Goal: Answer question/provide support

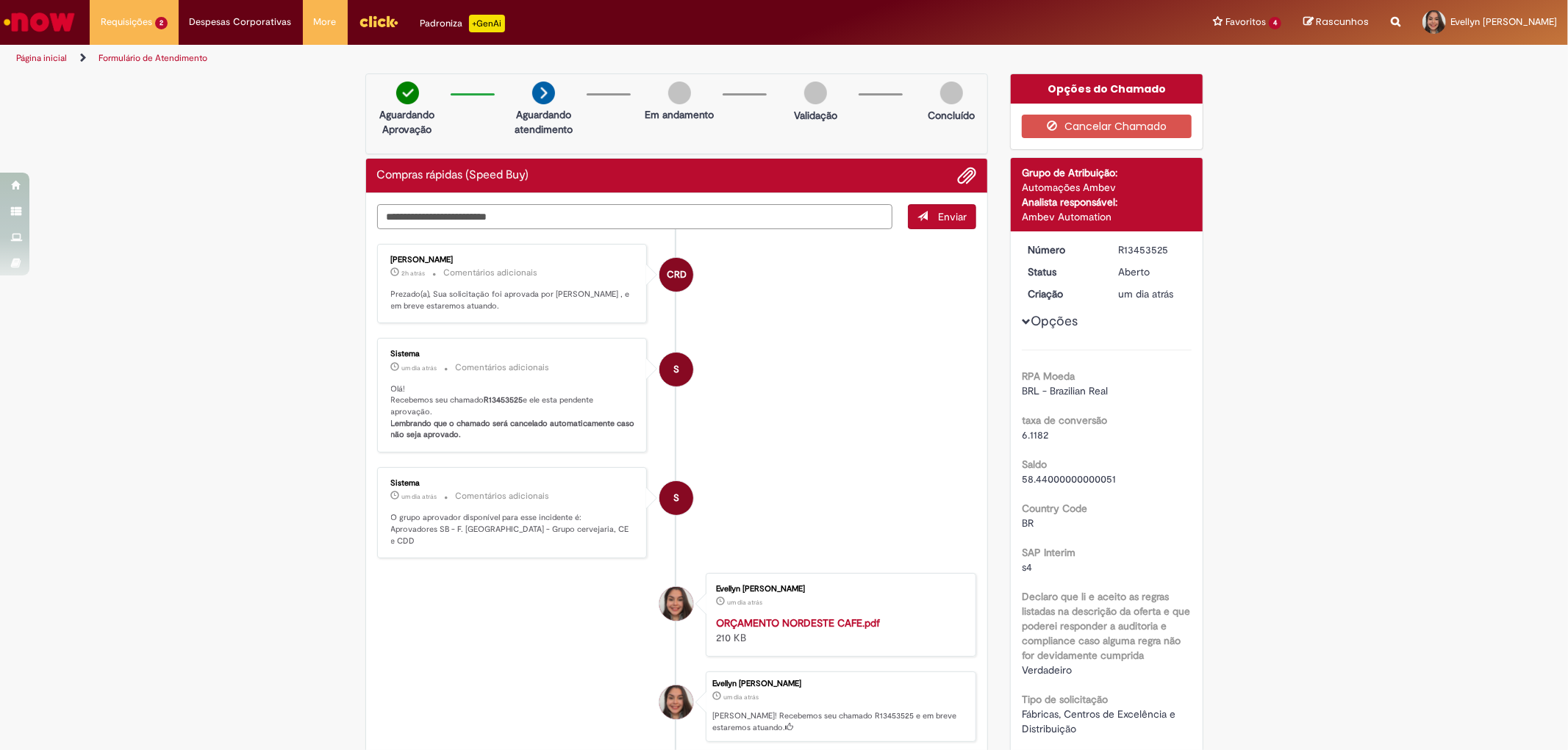
click at [436, 224] on textarea "Digite sua mensagem aqui..." at bounding box center [635, 216] width 516 height 25
type textarea "**"
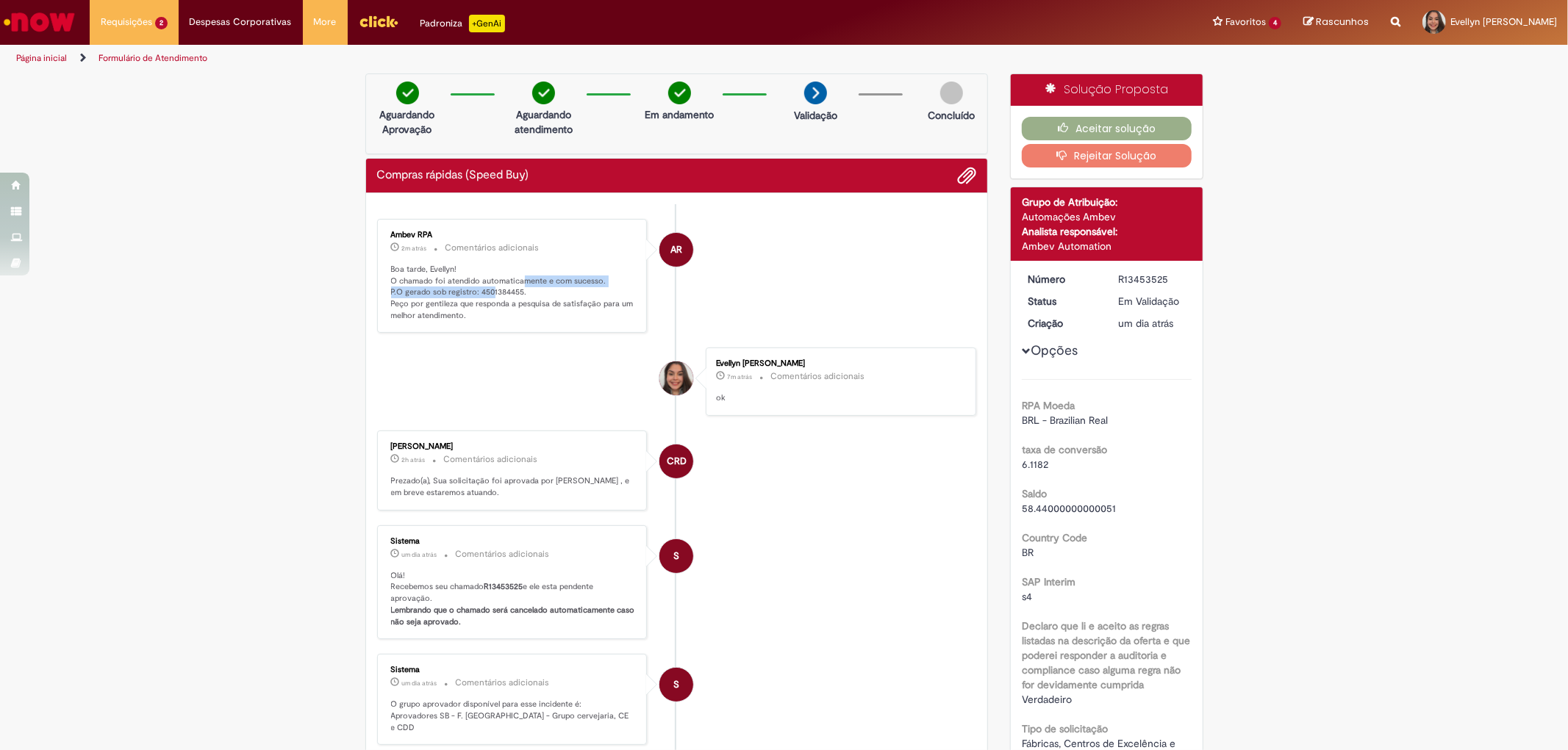
drag, startPoint x: 516, startPoint y: 285, endPoint x: 483, endPoint y: 291, distance: 33.5
click at [483, 291] on p "Boa tarde, Evellyn! O chamado foi atendido automaticamente e com sucesso. P.O g…" at bounding box center [514, 292] width 244 height 58
click at [491, 296] on p "Boa tarde, Evellyn! O chamado foi atendido automaticamente e com sucesso. P.O g…" at bounding box center [514, 292] width 244 height 58
drag, startPoint x: 517, startPoint y: 291, endPoint x: 471, endPoint y: 287, distance: 46.2
click at [471, 287] on p "Boa tarde, Evellyn! O chamado foi atendido automaticamente e com sucesso. P.O g…" at bounding box center [514, 292] width 244 height 58
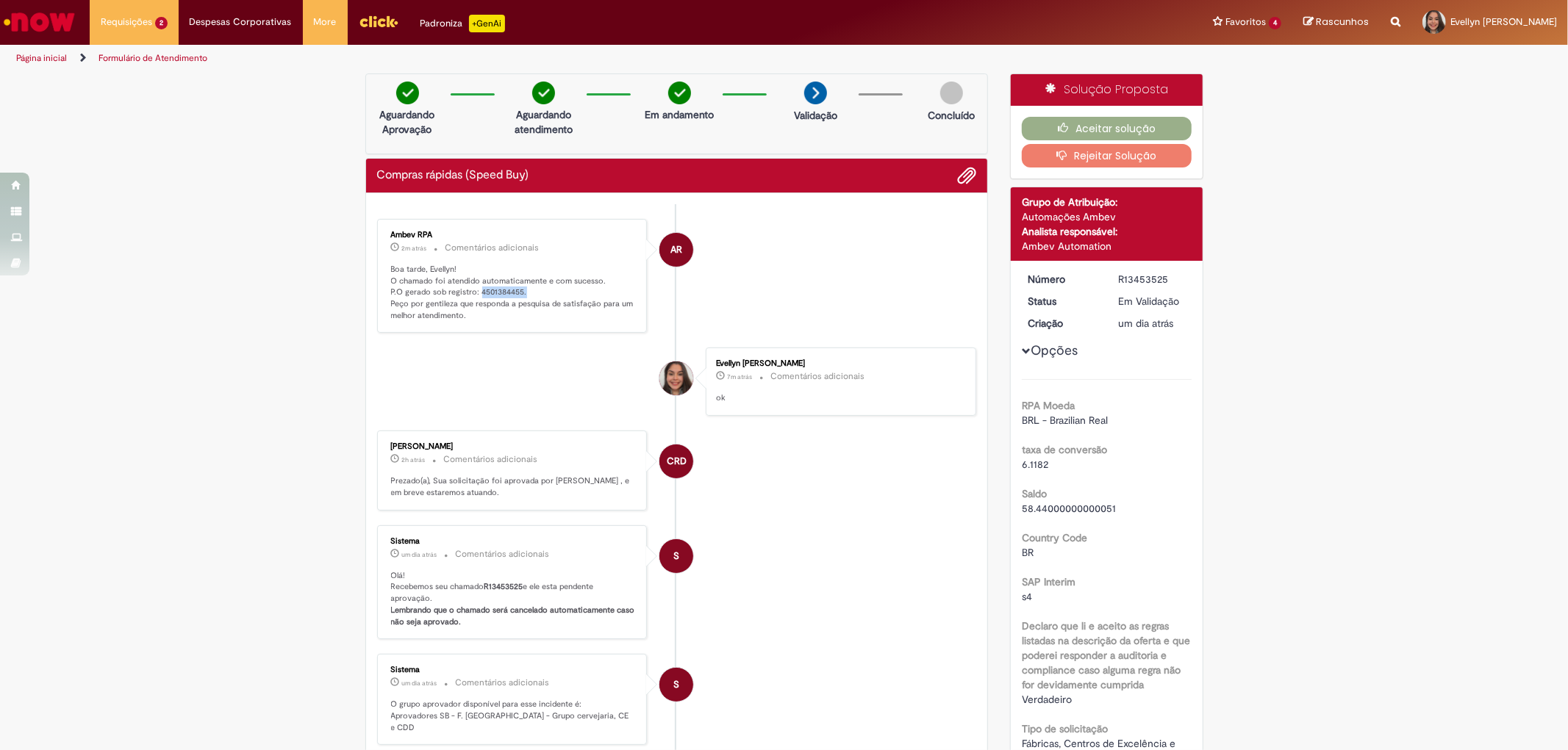
copy p "4501384455."
click at [1151, 126] on button "Aceitar solução" at bounding box center [1106, 128] width 170 height 23
